Goal: Information Seeking & Learning: Learn about a topic

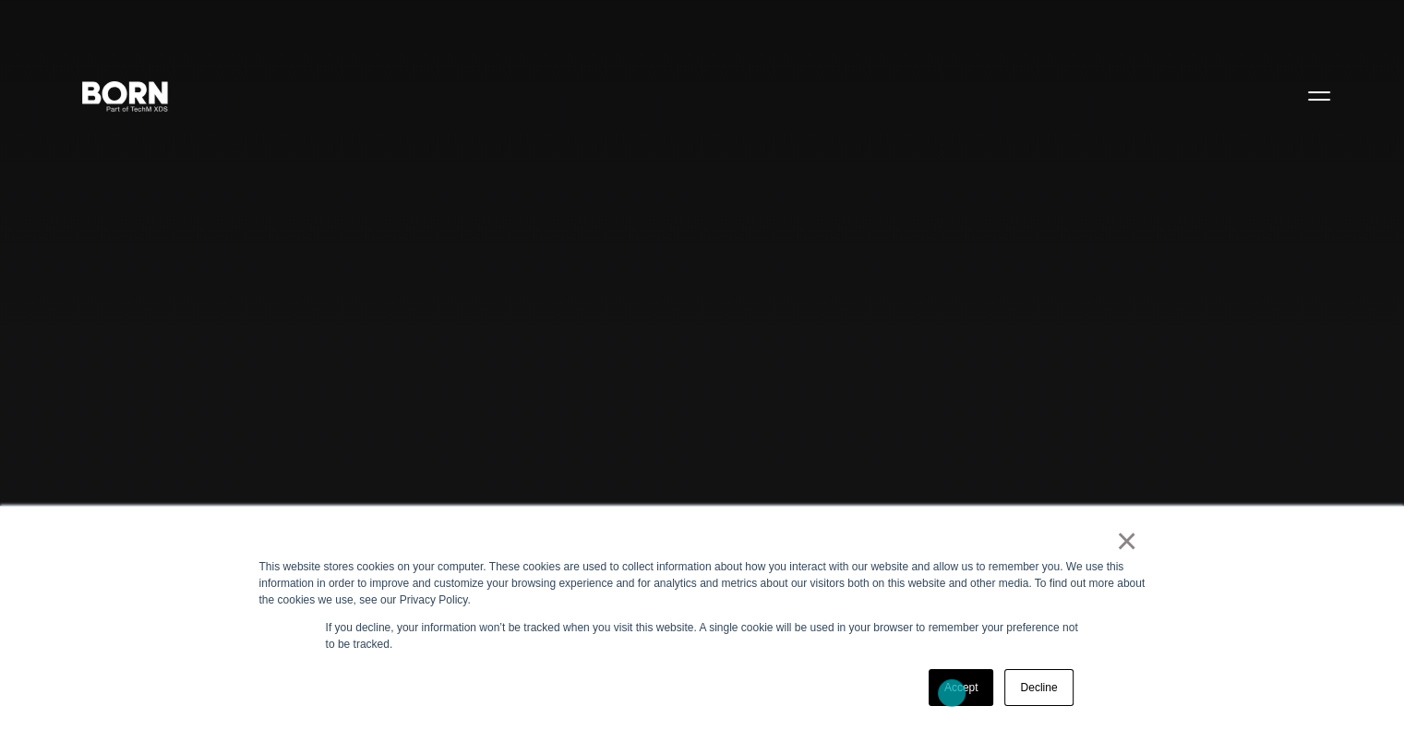
click at [952, 693] on link "Accept" at bounding box center [962, 687] width 66 height 37
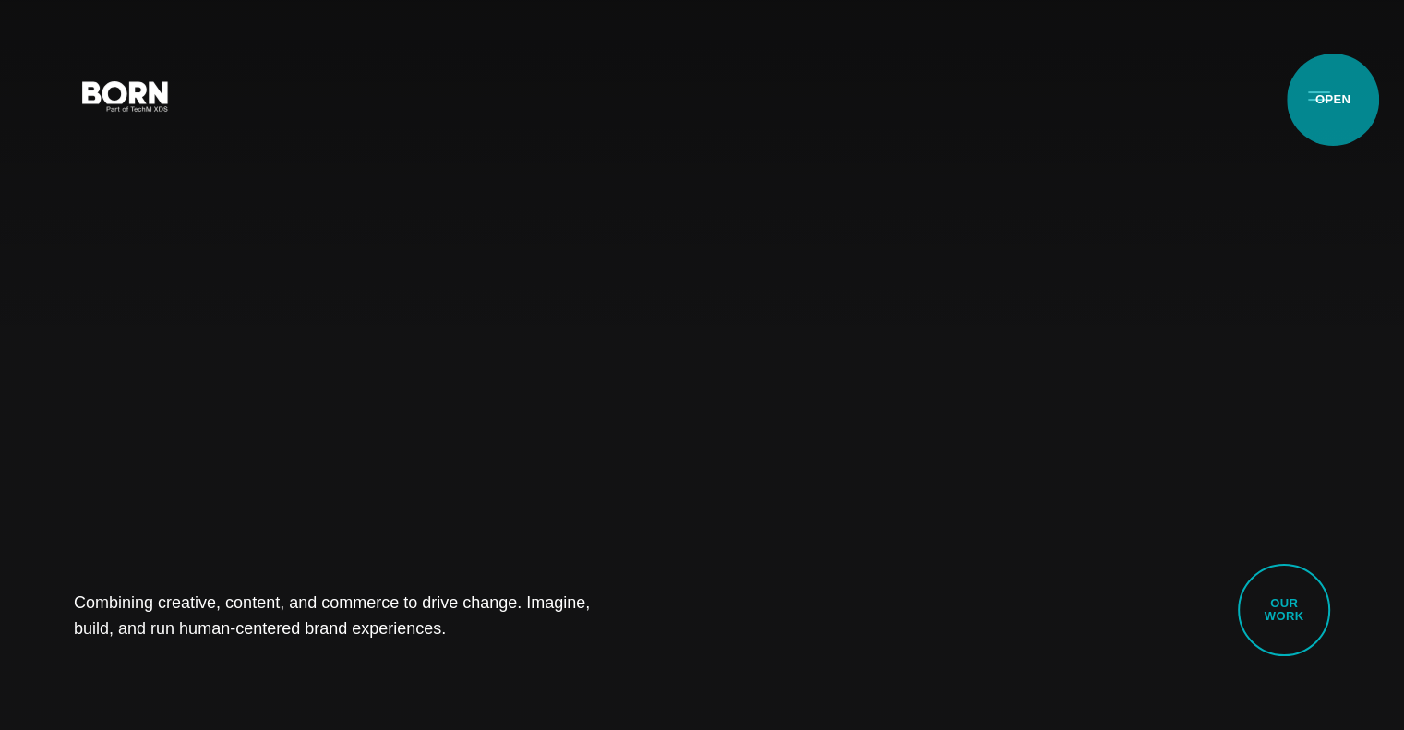
click at [1333, 100] on button "Primary Menu" at bounding box center [1319, 95] width 44 height 39
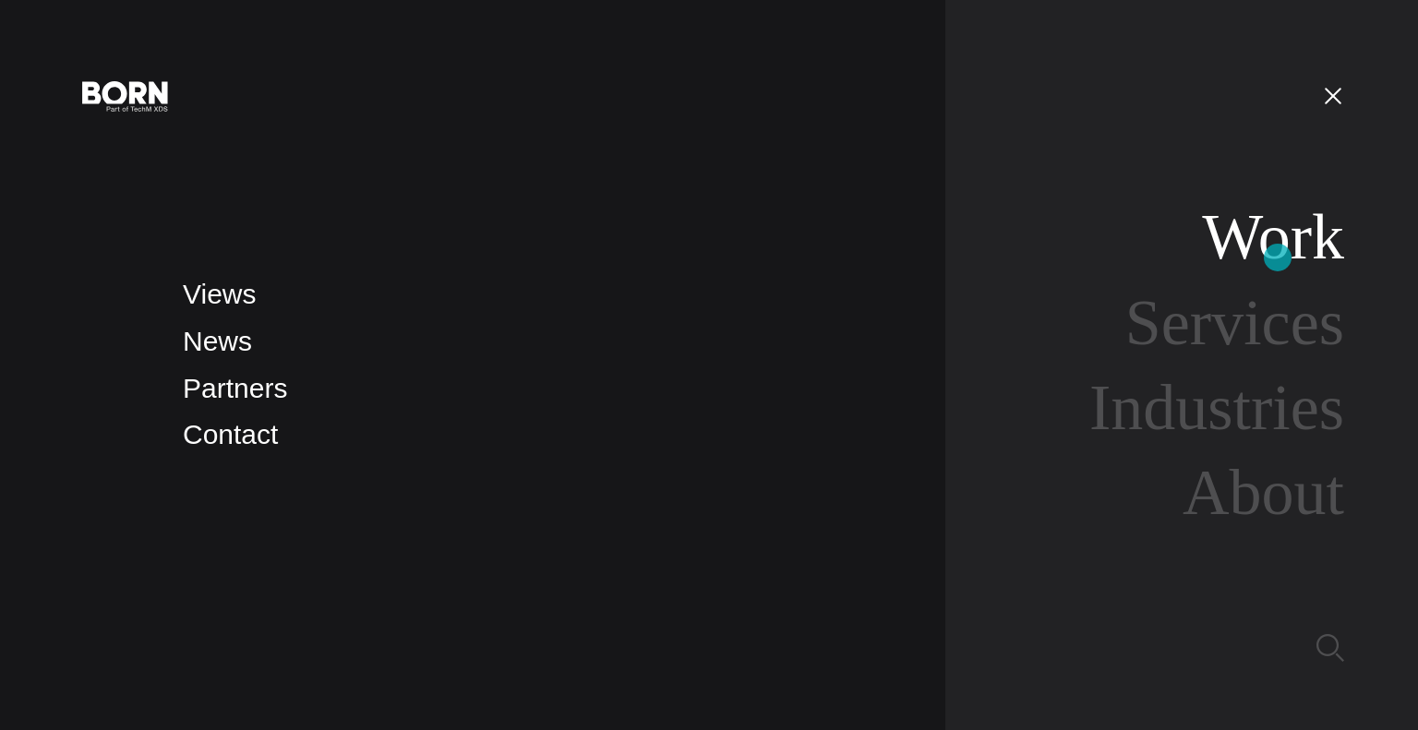
click at [1278, 258] on link "Work" at bounding box center [1273, 236] width 142 height 71
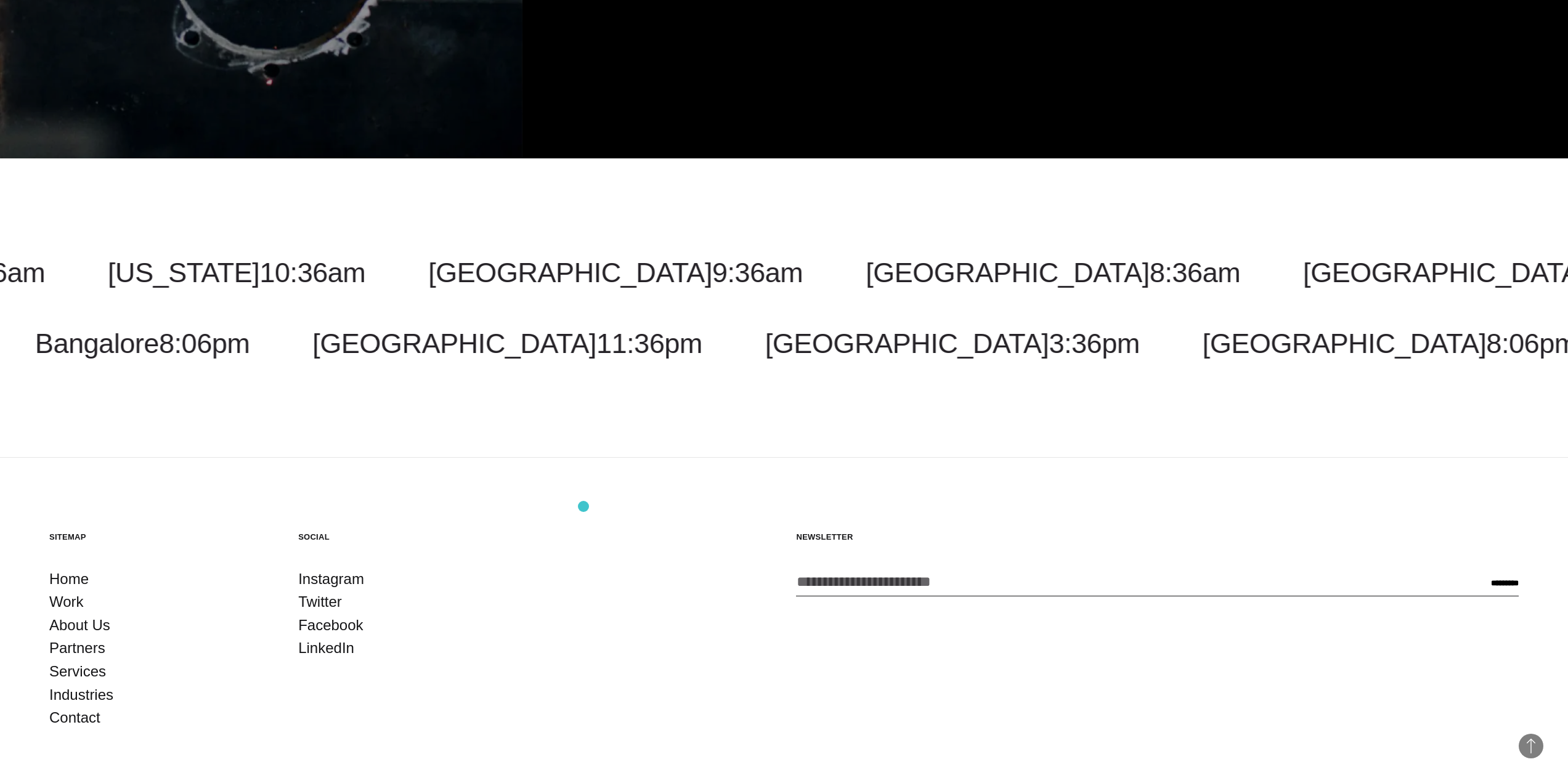
scroll to position [5477, 0]
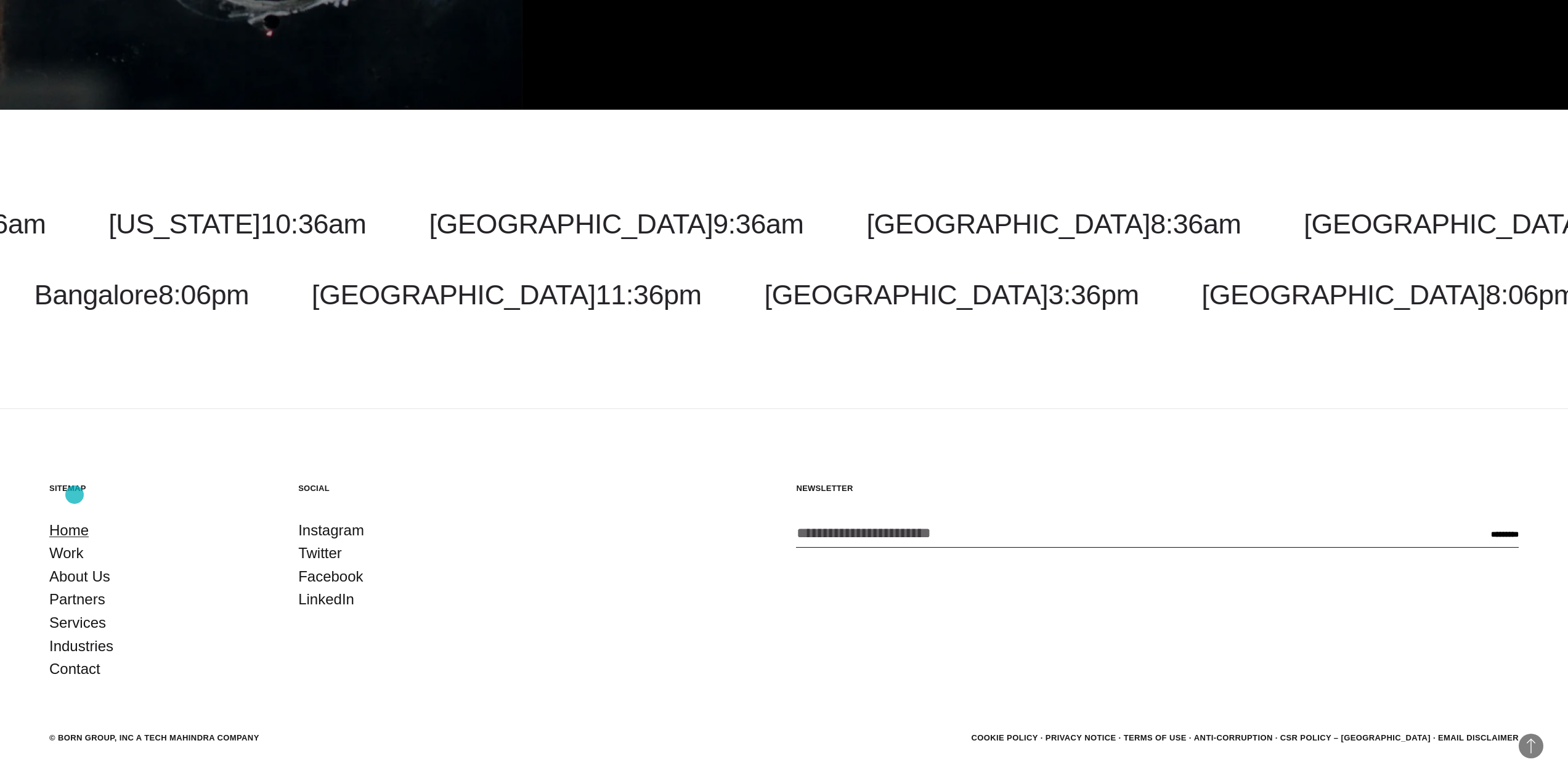
click at [75, 487] on link "Home" at bounding box center [69, 530] width 39 height 23
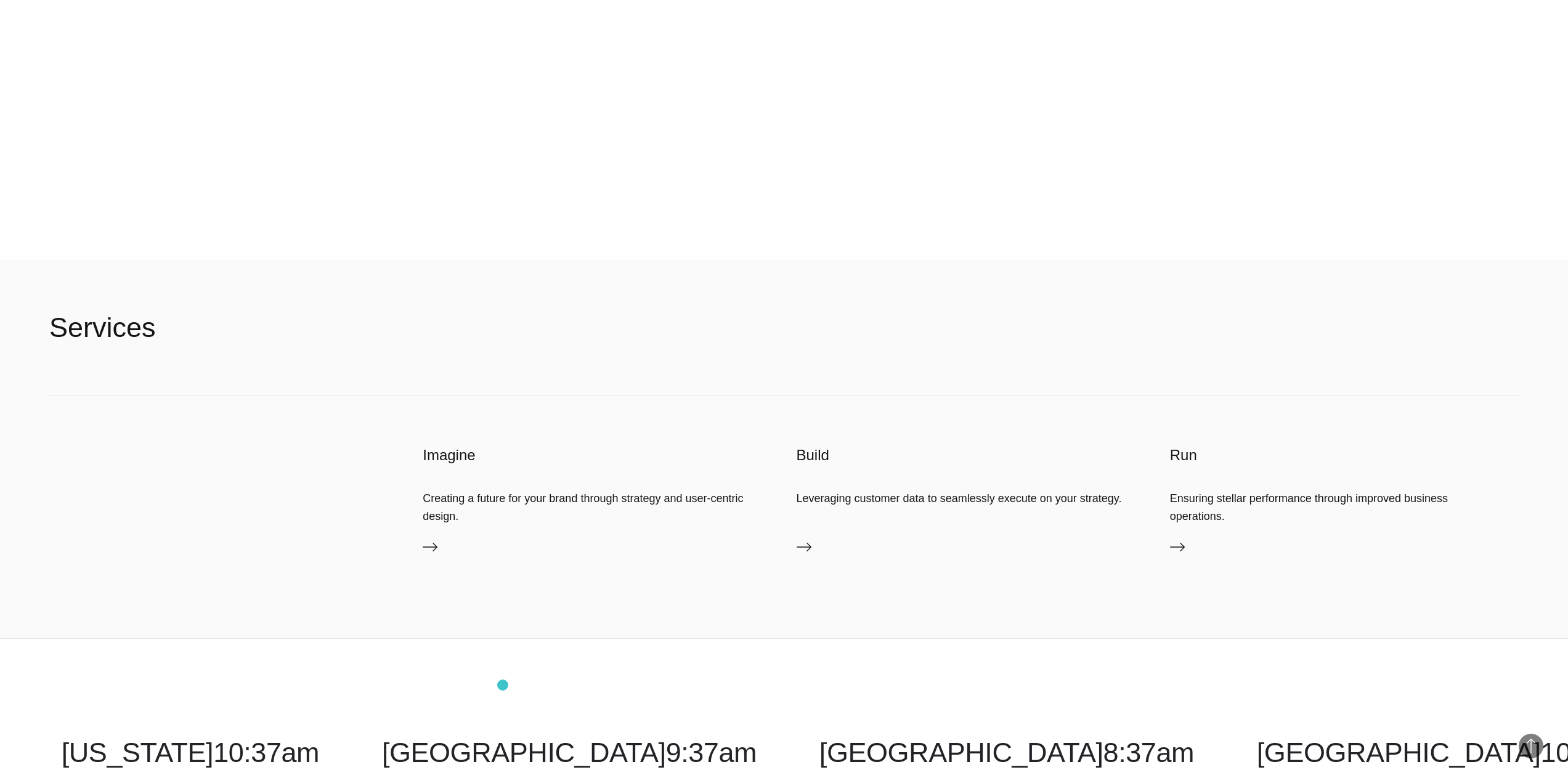
scroll to position [4440, 0]
click at [456, 458] on h3 "Imagine" at bounding box center [597, 455] width 349 height 20
click at [431, 549] on icon at bounding box center [430, 547] width 15 height 15
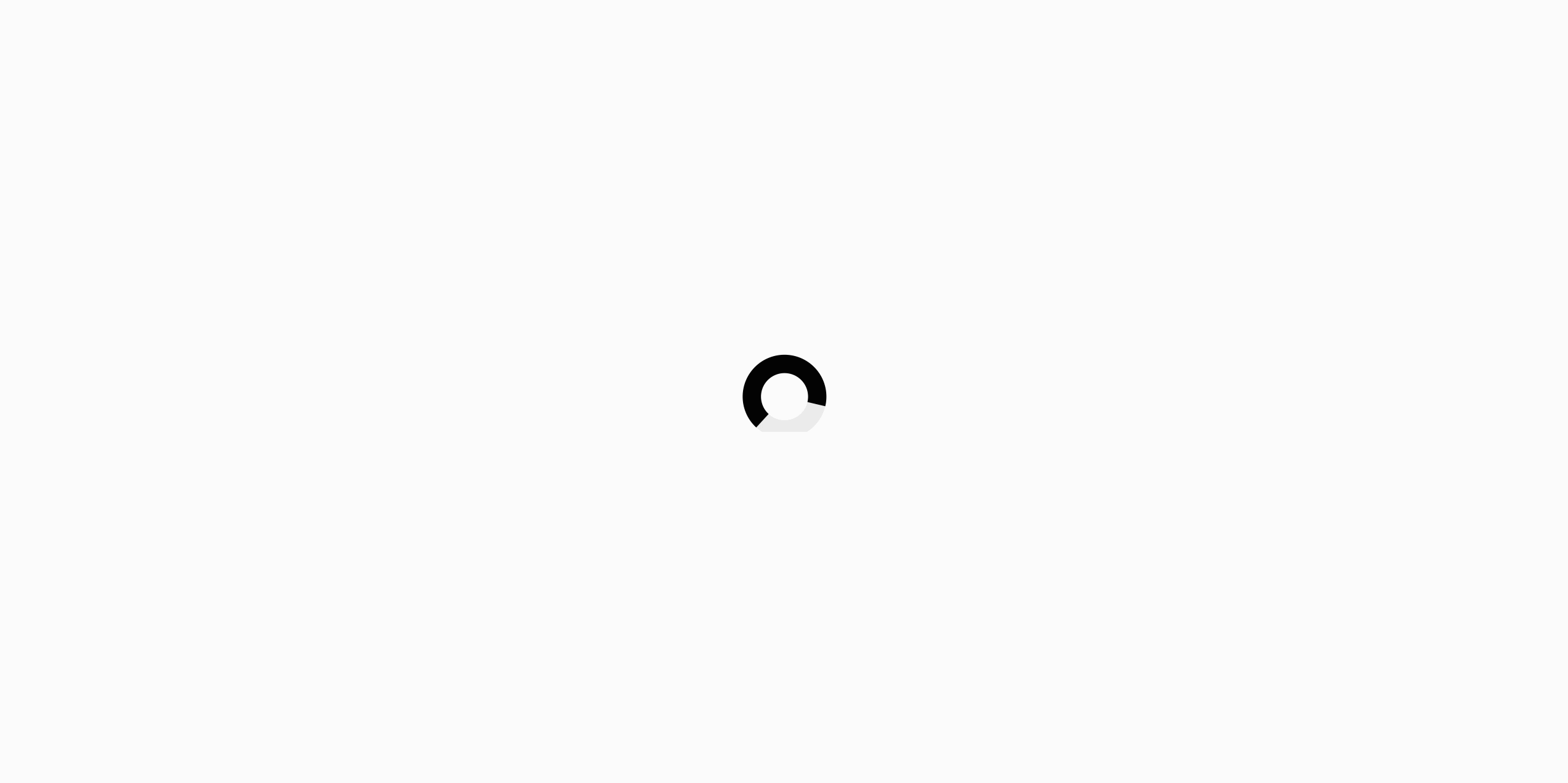
scroll to position [832, 0]
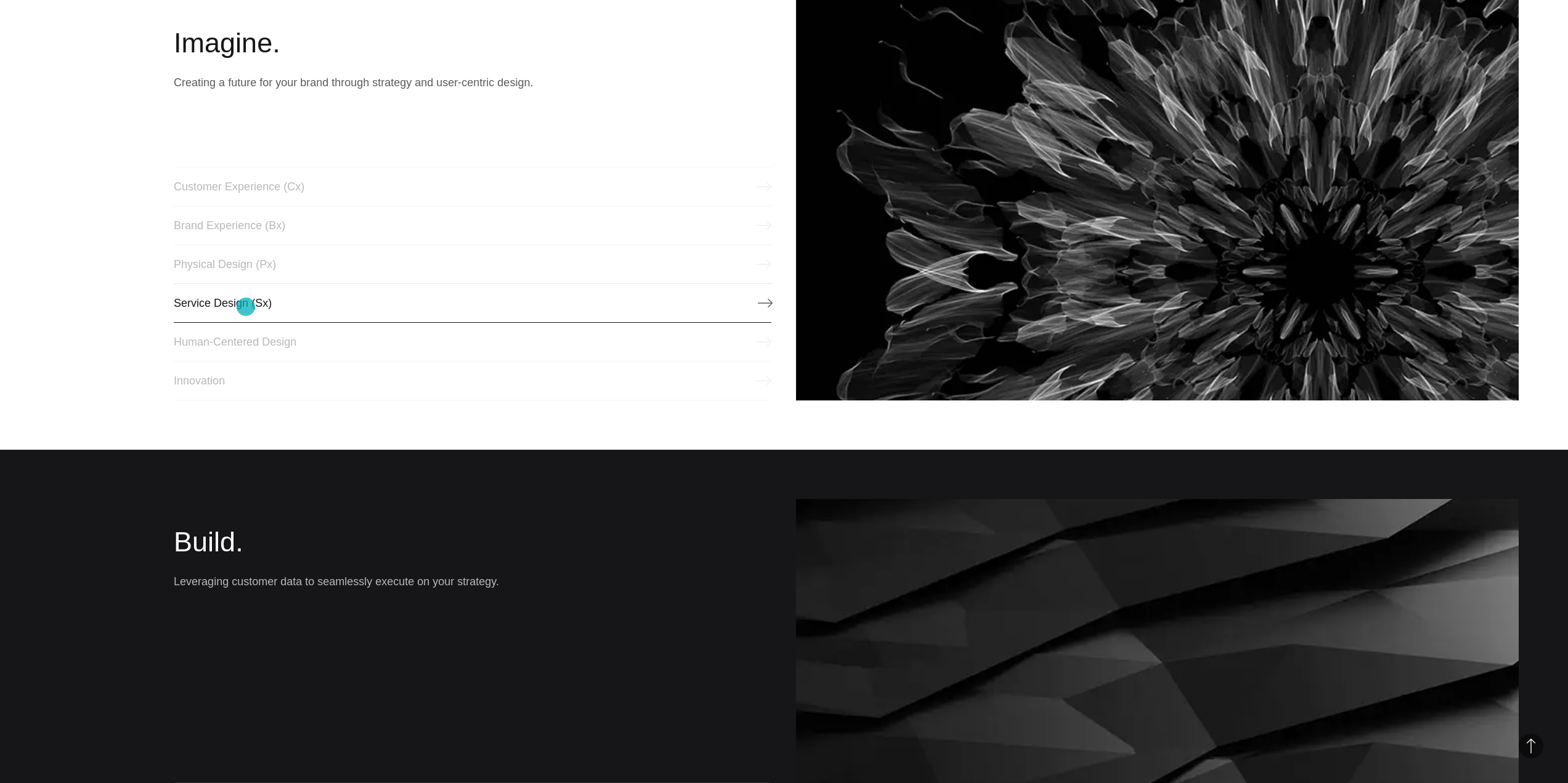
click at [246, 307] on link "Service Design (Sx)" at bounding box center [472, 303] width 598 height 39
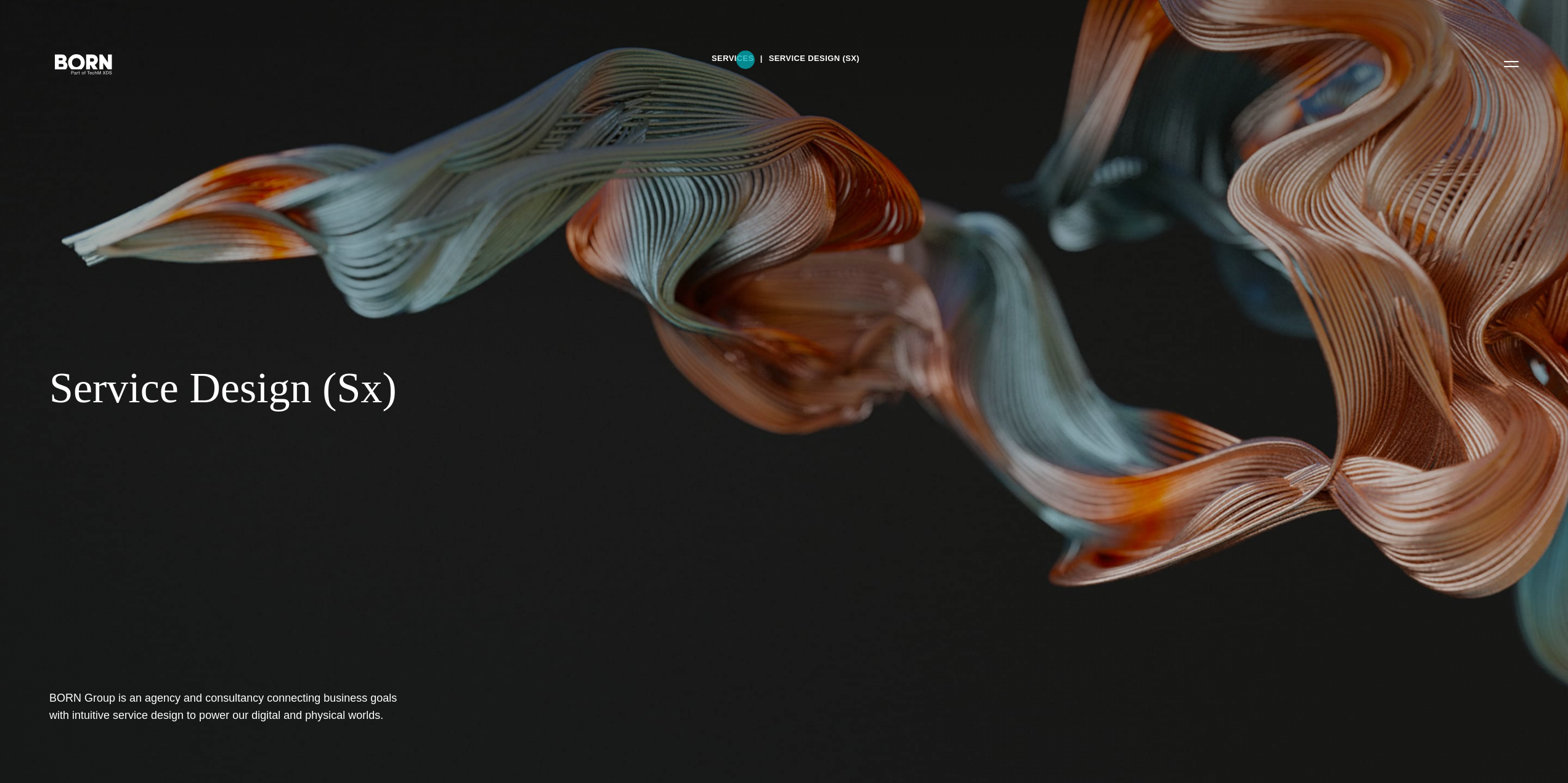
click at [745, 60] on link "Services" at bounding box center [733, 59] width 43 height 19
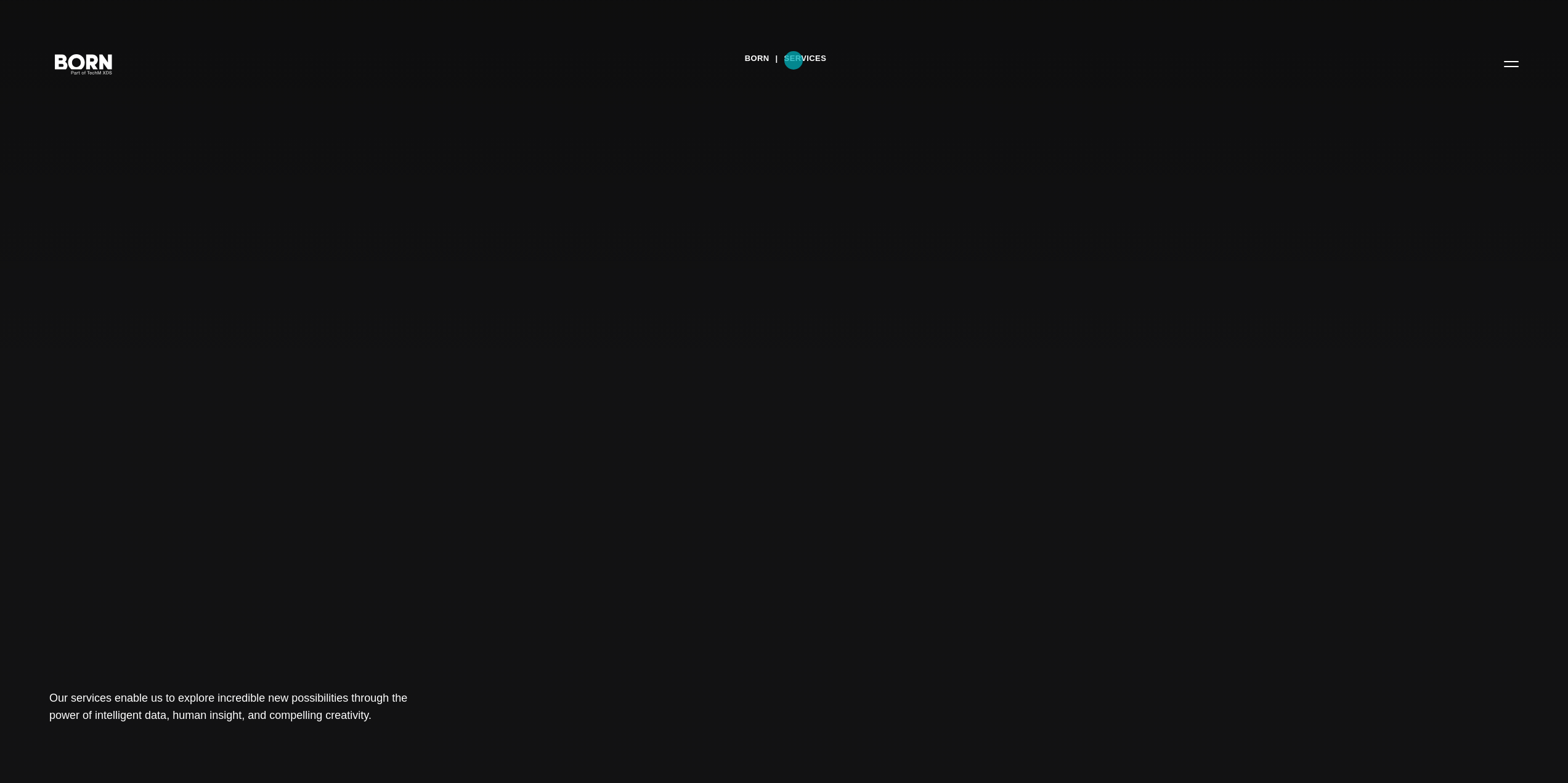
click at [793, 60] on link "Services" at bounding box center [805, 59] width 43 height 19
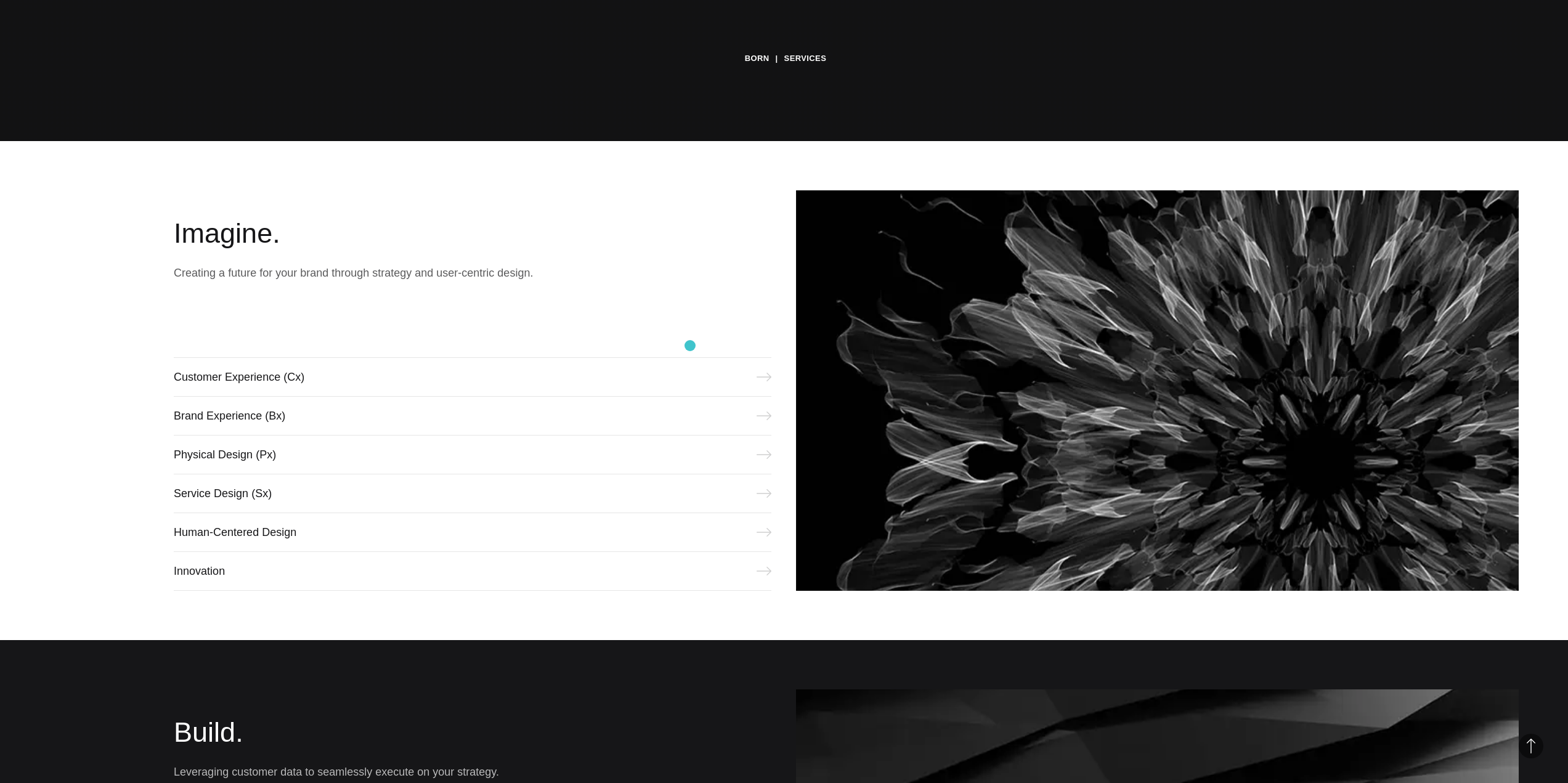
scroll to position [643, 0]
click at [206, 479] on link "Service Design (Sx)" at bounding box center [472, 493] width 598 height 39
